Goal: Find specific page/section: Find specific page/section

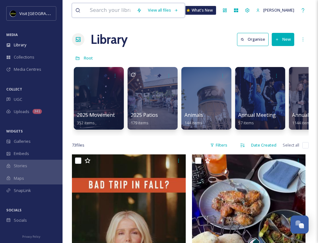
click at [115, 12] on input at bounding box center [110, 10] width 47 height 14
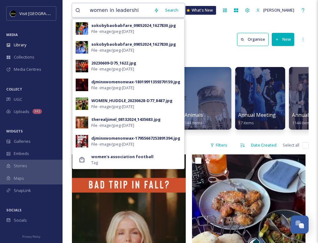
type input "women in leadership"
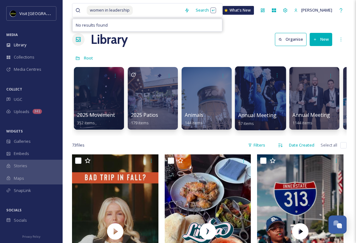
click at [281, 106] on div at bounding box center [260, 98] width 51 height 64
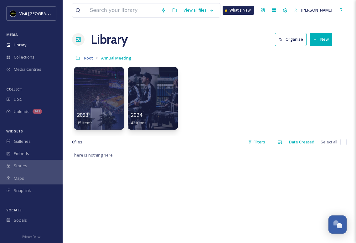
click at [86, 60] on span "Root" at bounding box center [88, 58] width 9 height 6
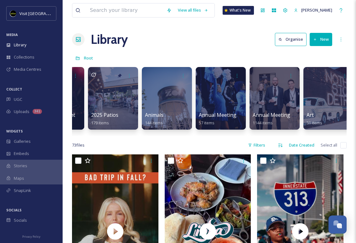
scroll to position [0, 70]
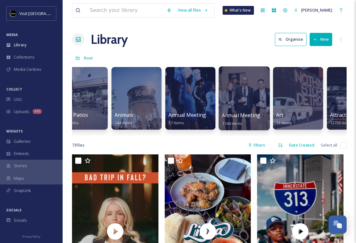
click at [238, 103] on div at bounding box center [243, 98] width 51 height 64
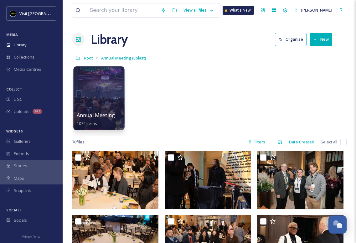
click at [103, 102] on div at bounding box center [98, 98] width 51 height 64
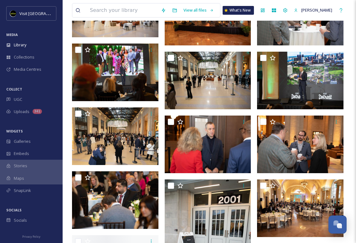
scroll to position [555, 0]
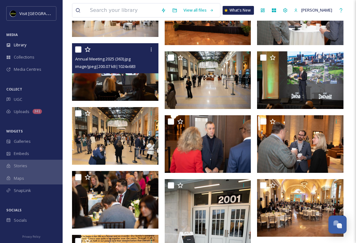
click at [121, 71] on div "Annual Meeting 2025 (363).jpg image/jpeg | 200.07 kB | 1024 x 683" at bounding box center [115, 58] width 86 height 30
click at [122, 75] on img at bounding box center [115, 72] width 86 height 58
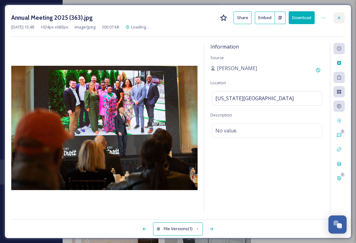
click at [340, 15] on icon at bounding box center [338, 17] width 5 height 5
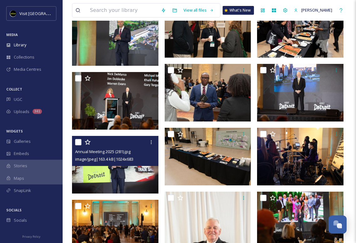
scroll to position [2290, 0]
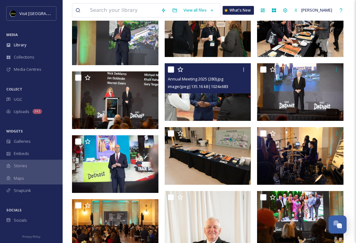
click at [195, 97] on img at bounding box center [208, 92] width 86 height 58
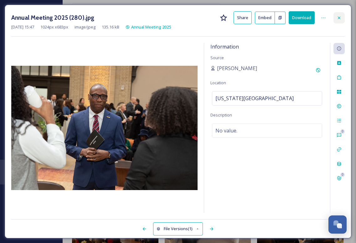
click at [341, 15] on div at bounding box center [338, 17] width 11 height 11
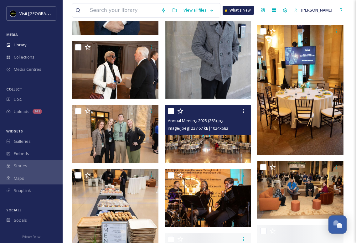
scroll to position [2713, 0]
